Goal: Contribute content: Add original content to the website for others to see

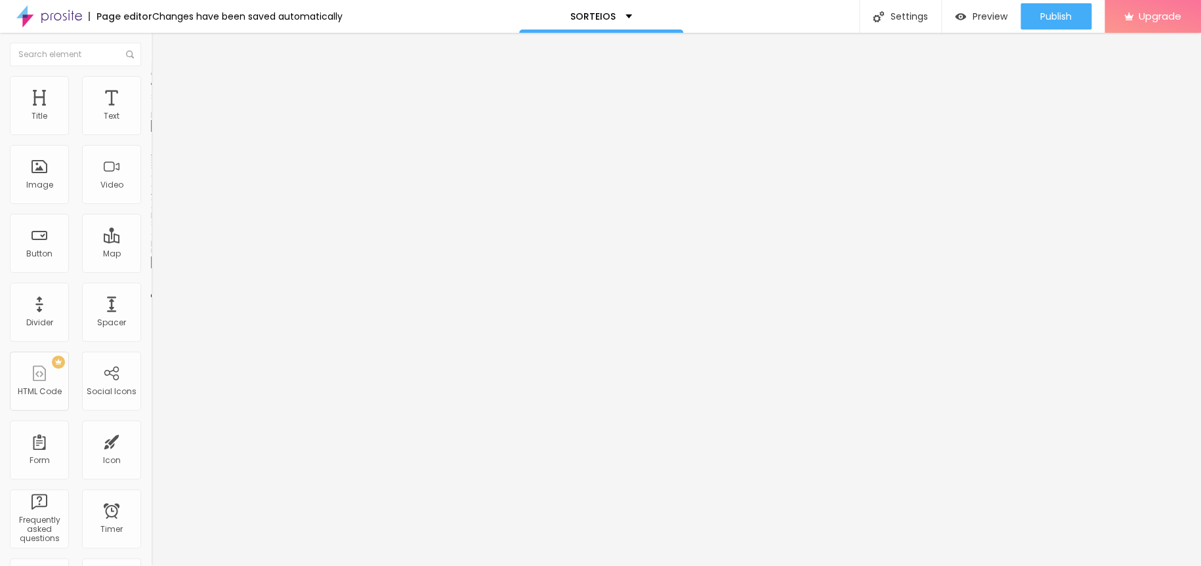
click at [151, 113] on span "Change image" at bounding box center [186, 107] width 70 height 11
click at [221, 113] on span at bounding box center [225, 107] width 8 height 11
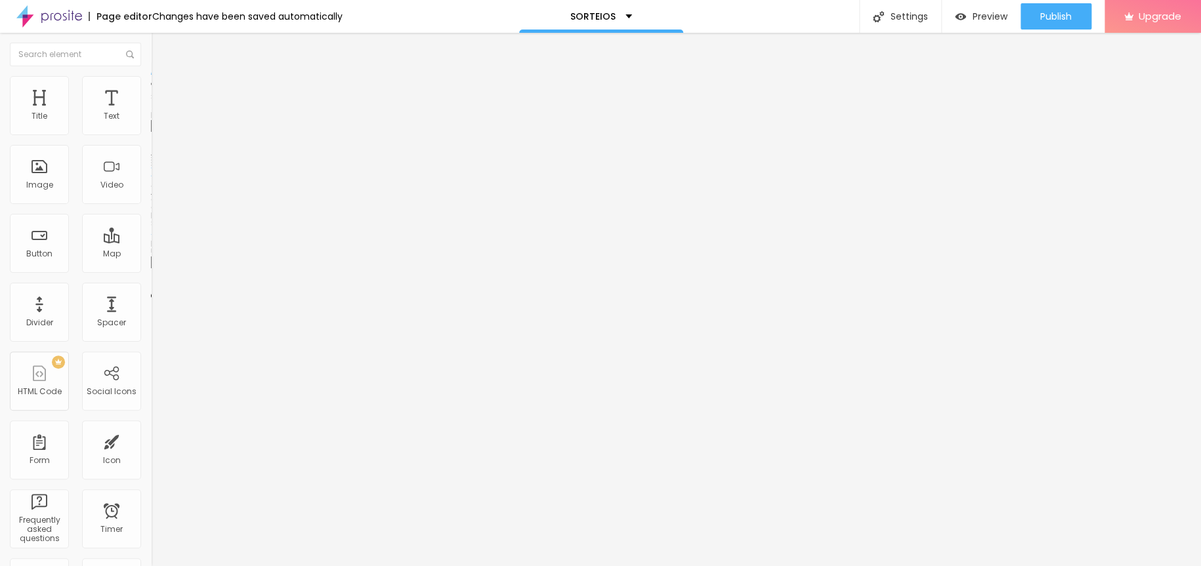
click at [161, 43] on img "button" at bounding box center [166, 48] width 10 height 10
click at [151, 113] on span "Add image" at bounding box center [178, 107] width 54 height 11
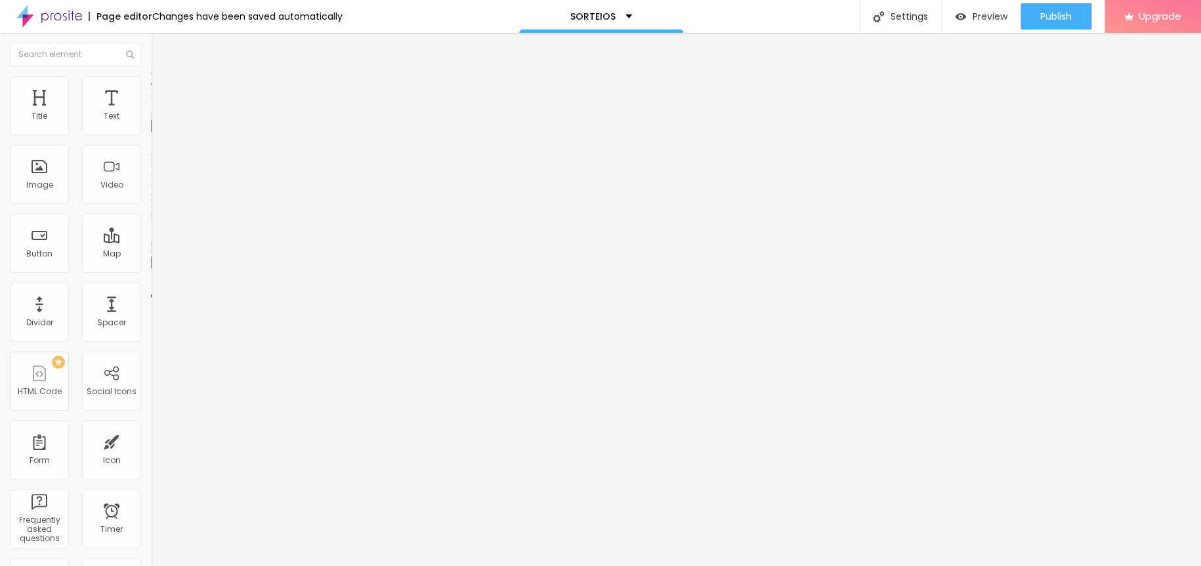
click at [221, 110] on img at bounding box center [225, 106] width 8 height 8
click at [151, 113] on span "Add image" at bounding box center [178, 107] width 54 height 11
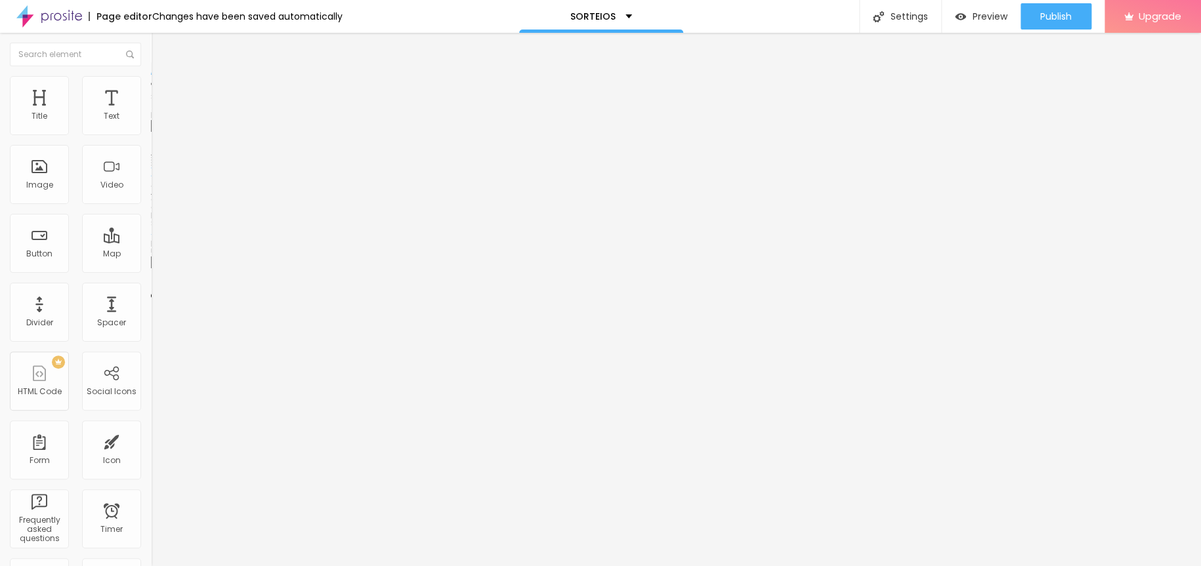
click at [151, 75] on ul "Content Style Advanced" at bounding box center [226, 82] width 151 height 39
click at [151, 83] on img at bounding box center [157, 82] width 12 height 12
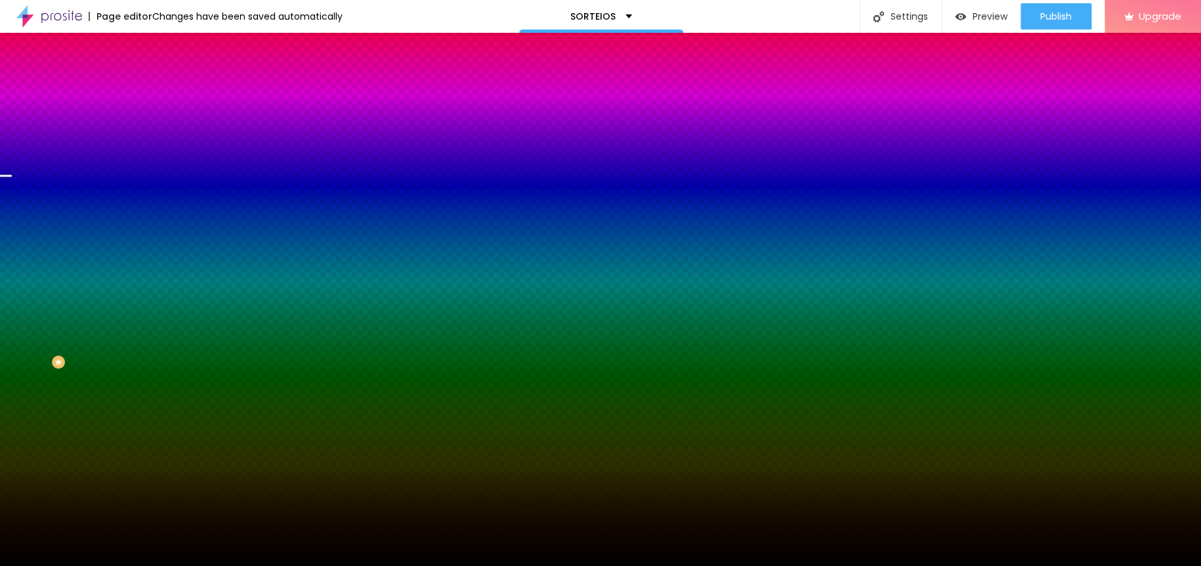
click at [151, 121] on span "Change image" at bounding box center [186, 115] width 70 height 11
click at [221, 118] on img at bounding box center [225, 114] width 8 height 8
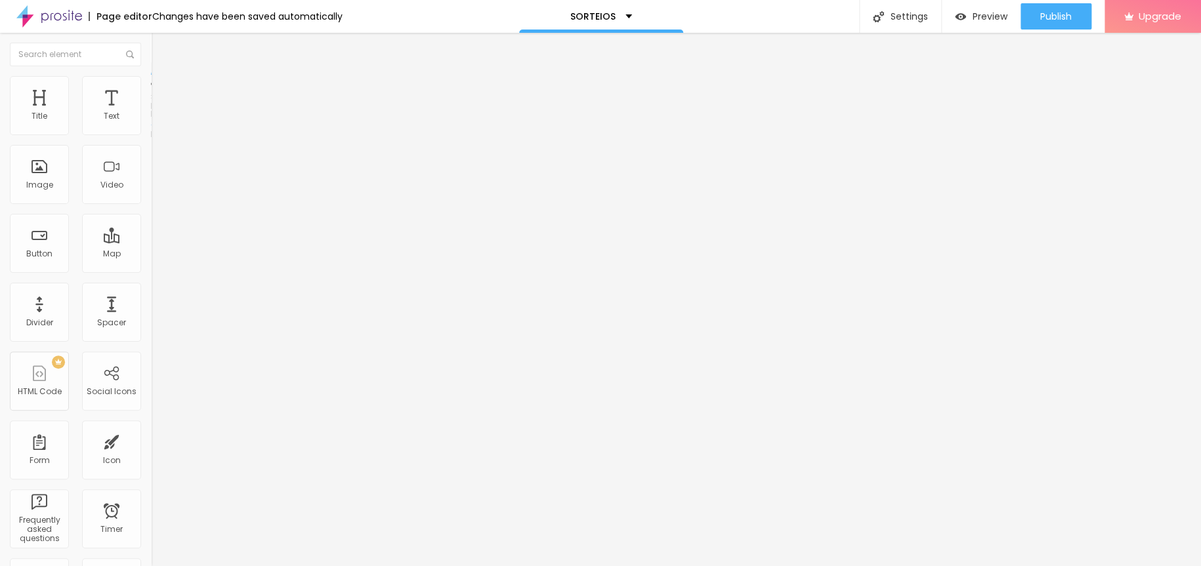
click at [151, 83] on li "Style" at bounding box center [226, 82] width 151 height 13
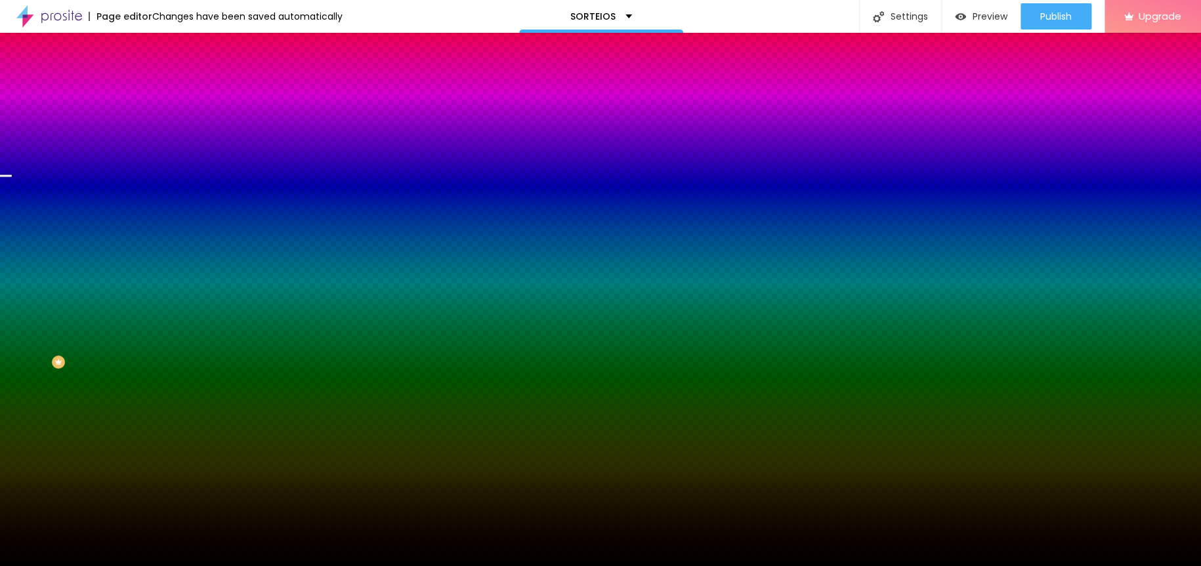
click at [151, 178] on div at bounding box center [226, 178] width 151 height 0
drag, startPoint x: 127, startPoint y: 279, endPoint x: 132, endPoint y: 241, distance: 37.7
click at [151, 192] on div "Background Color Reset to default #000000" at bounding box center [226, 174] width 151 height 36
